Goal: Task Accomplishment & Management: Manage account settings

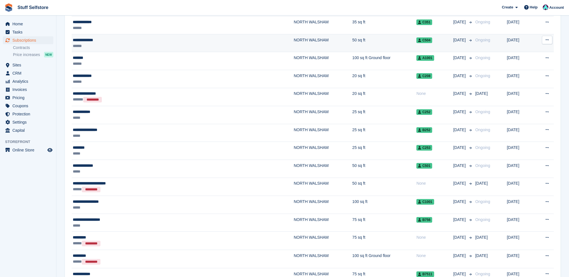
scroll to position [188, 0]
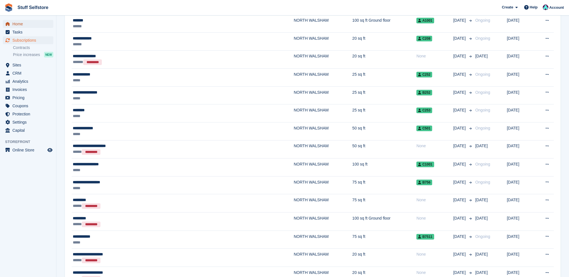
click at [27, 24] on span "Home" at bounding box center [29, 24] width 34 height 8
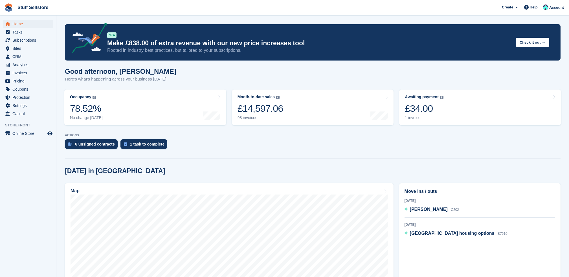
scroll to position [113, 0]
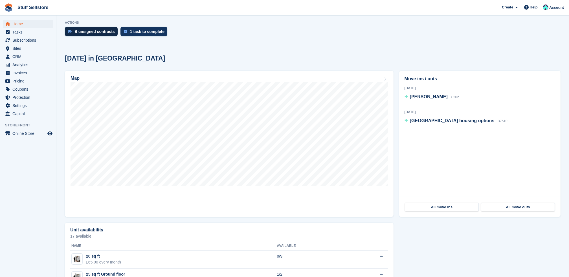
click at [91, 31] on div "6 unsigned contracts" at bounding box center [95, 31] width 40 height 5
